Goal: Navigation & Orientation: Find specific page/section

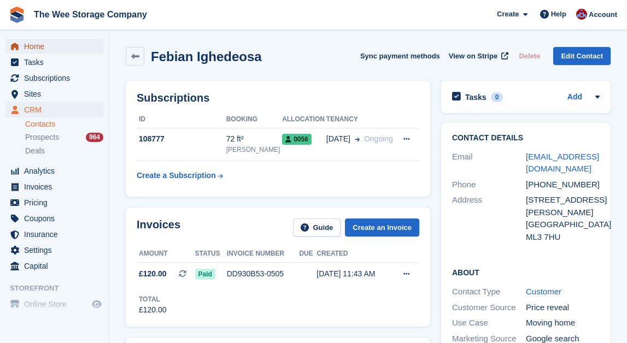
click at [44, 46] on span "Home" at bounding box center [57, 46] width 66 height 15
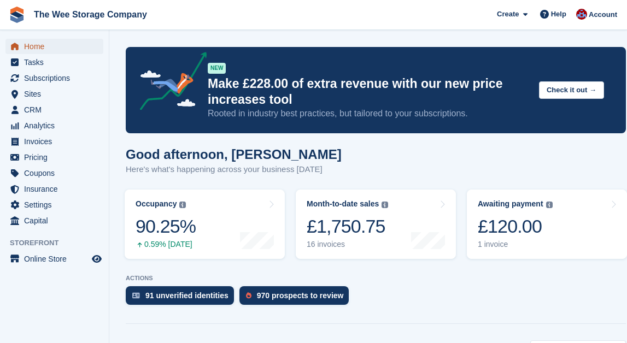
click at [48, 47] on span "Home" at bounding box center [57, 46] width 66 height 15
